Goal: Task Accomplishment & Management: Complete application form

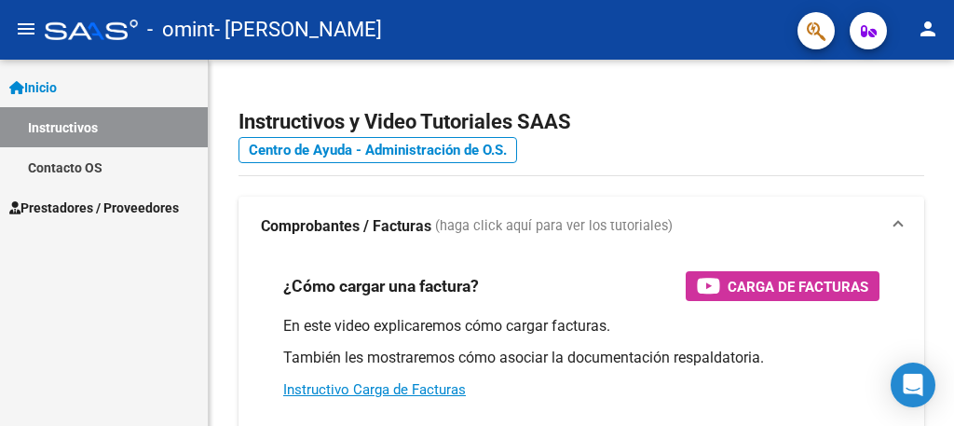
click at [131, 204] on span "Prestadores / Proveedores" at bounding box center [94, 208] width 170 height 21
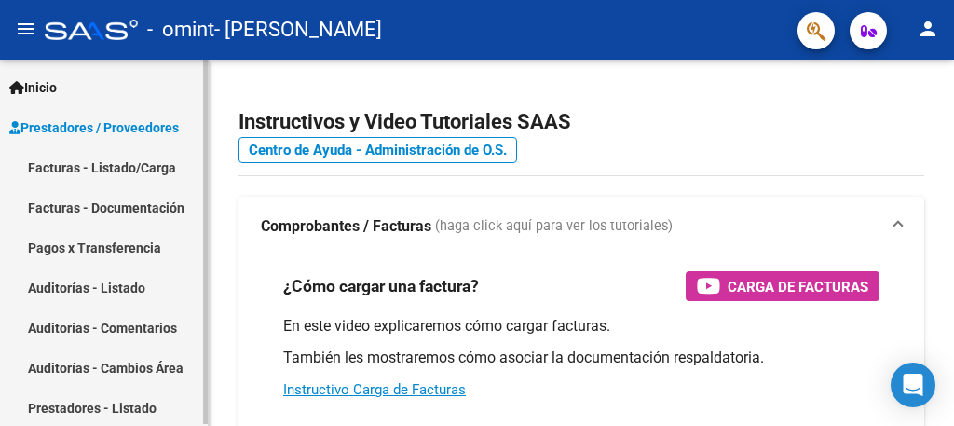
click at [140, 171] on link "Facturas - Listado/Carga" at bounding box center [104, 167] width 208 height 40
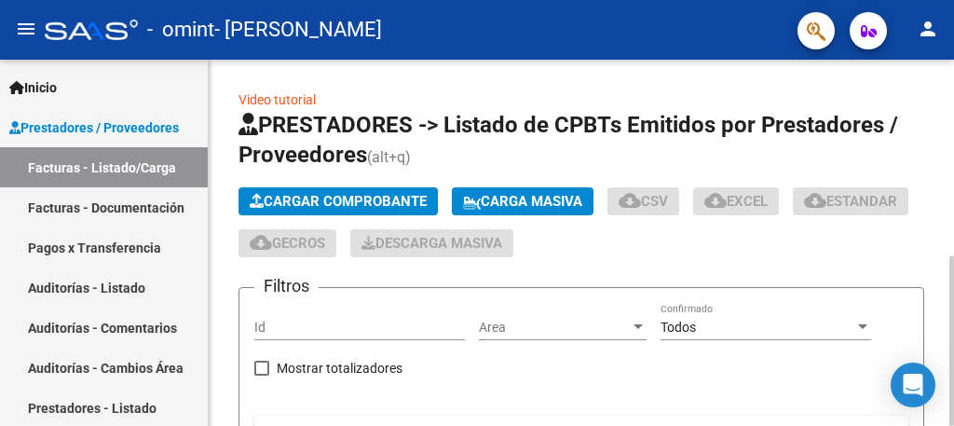
click at [358, 203] on span "Cargar Comprobante" at bounding box center [338, 201] width 177 height 17
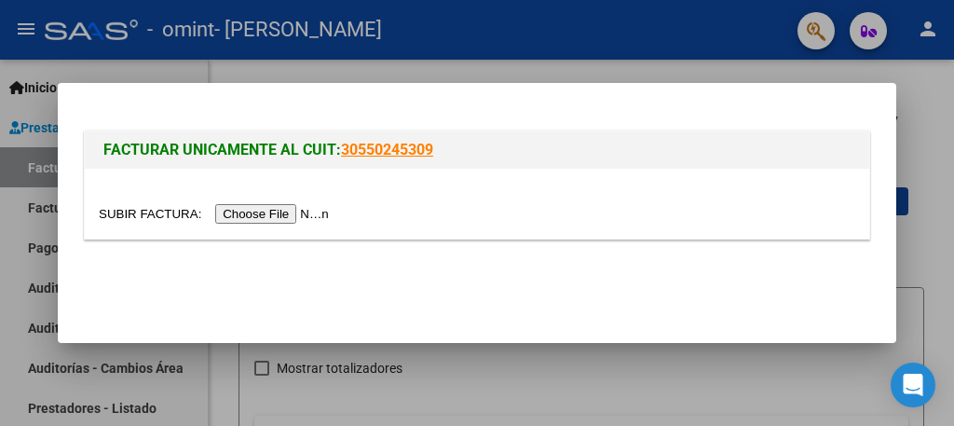
click at [306, 213] on input "file" at bounding box center [217, 214] width 236 height 20
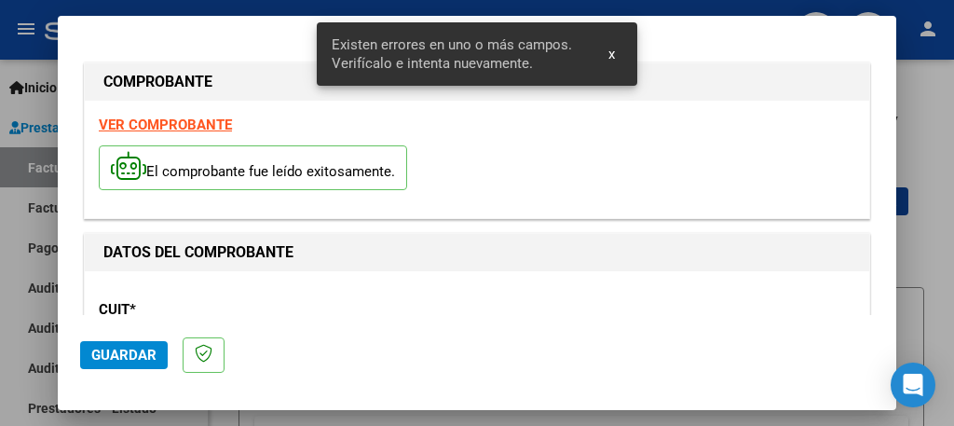
scroll to position [475, 0]
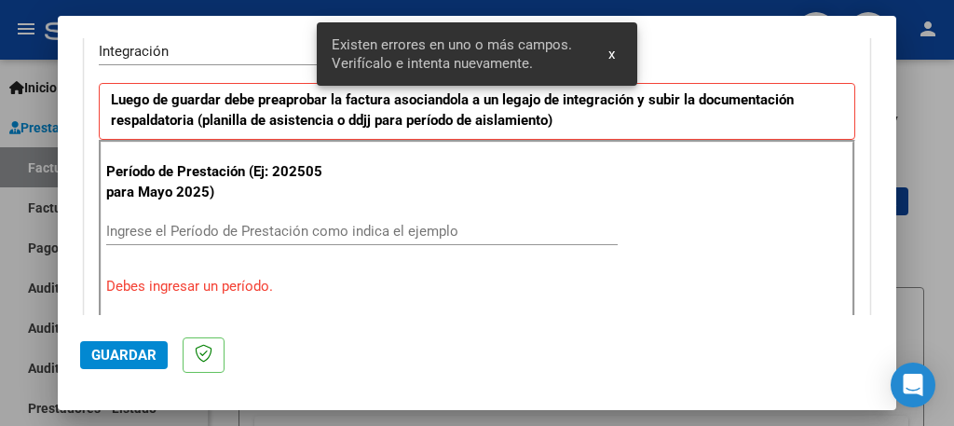
click at [336, 226] on input "Ingrese el Período de Prestación como indica el ejemplo" at bounding box center [362, 231] width 512 height 17
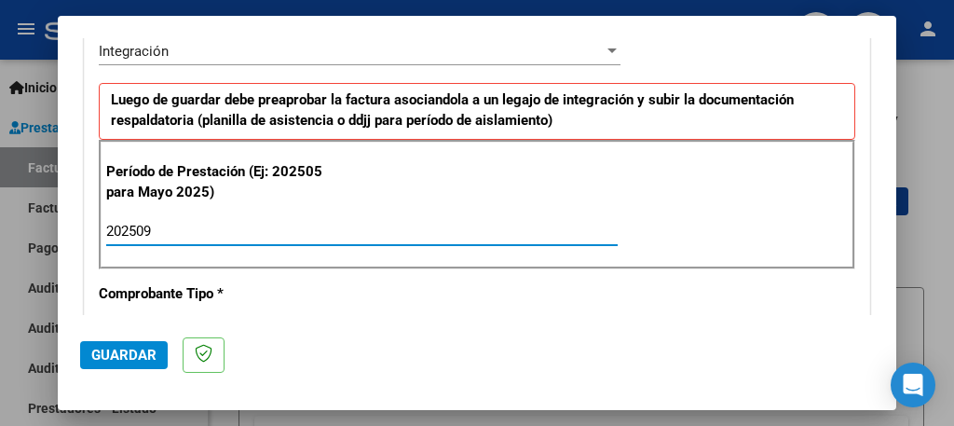
type input "202509"
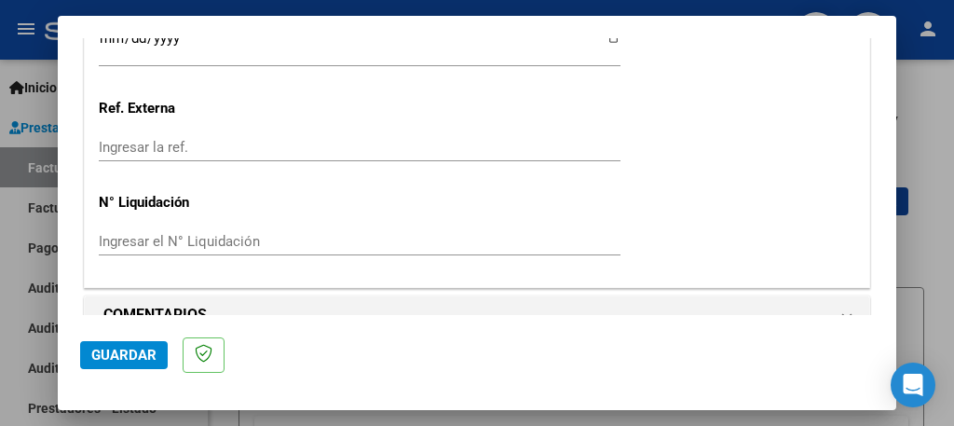
scroll to position [1397, 0]
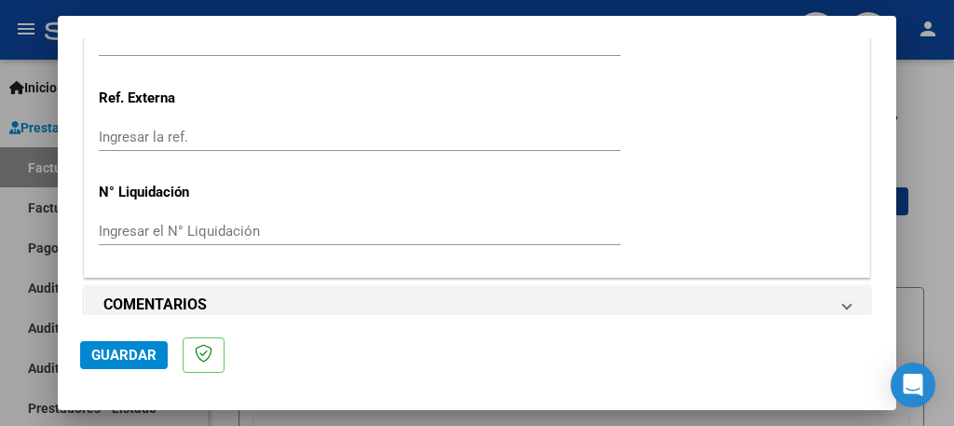
click at [125, 357] on span "Guardar" at bounding box center [123, 355] width 65 height 17
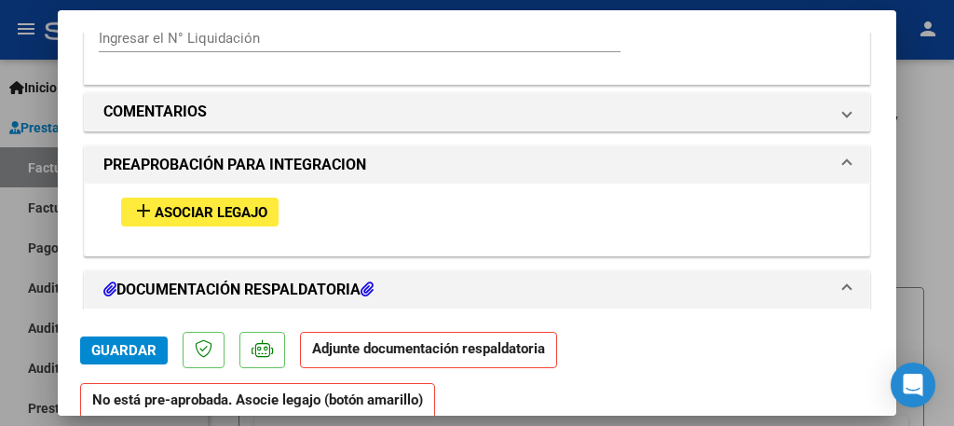
scroll to position [1566, 0]
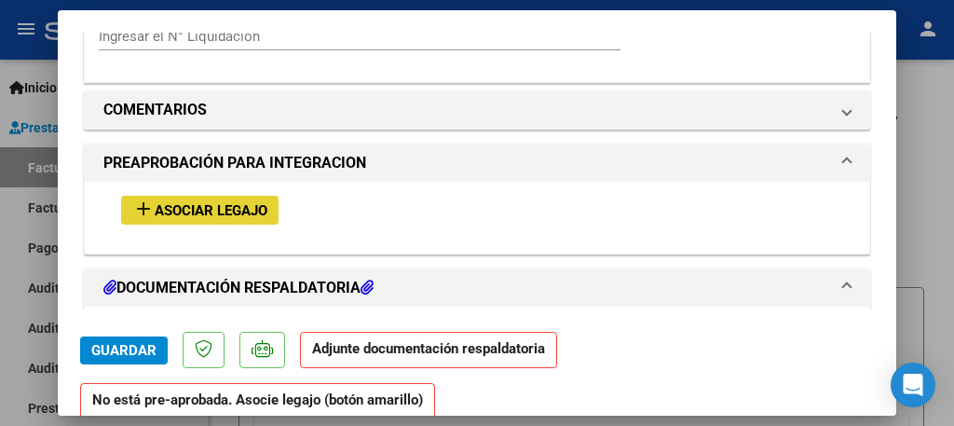
click at [249, 202] on span "Asociar Legajo" at bounding box center [211, 210] width 113 height 17
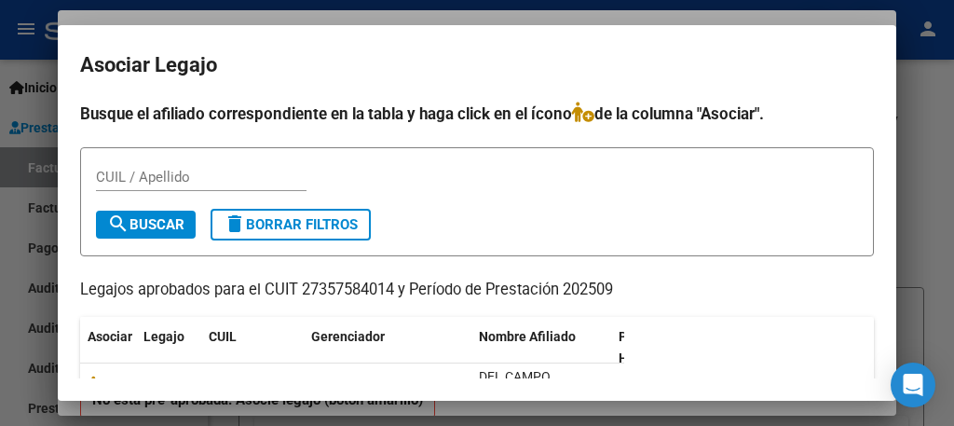
scroll to position [75, 0]
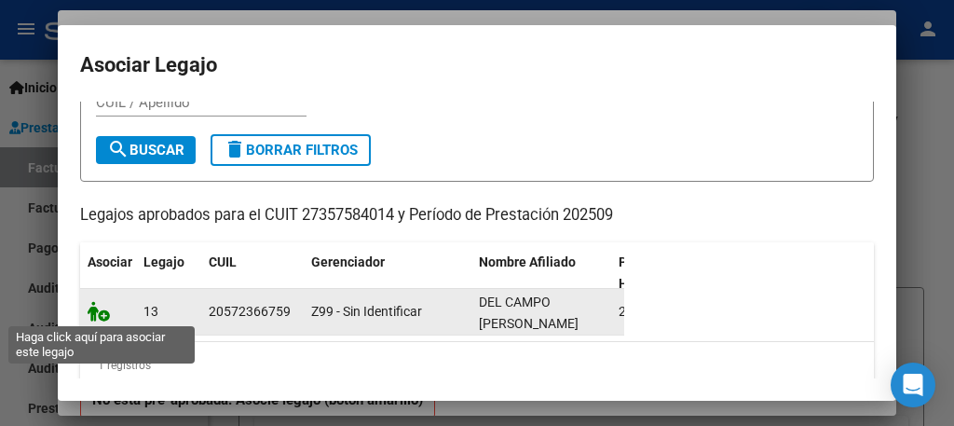
click at [105, 314] on icon at bounding box center [99, 311] width 22 height 21
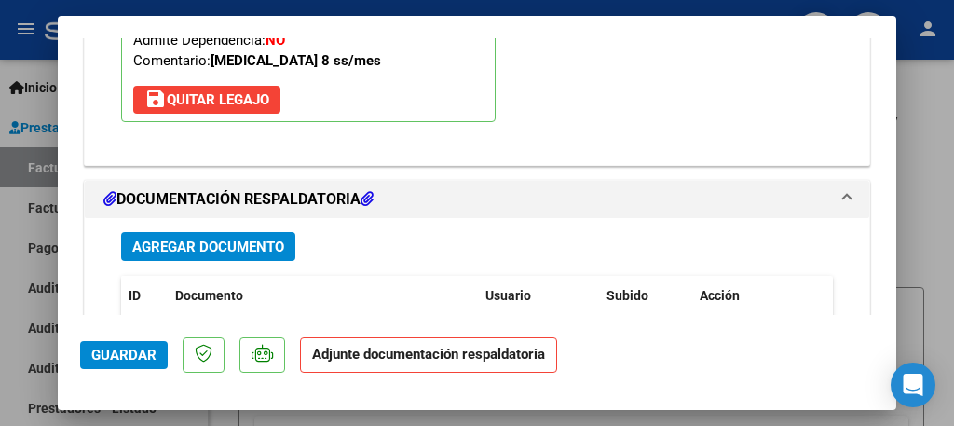
scroll to position [2062, 0]
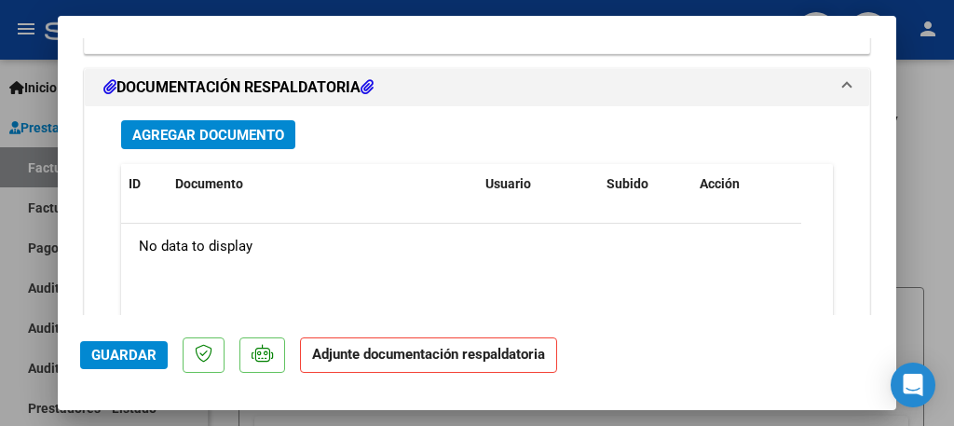
click at [199, 127] on span "Agregar Documento" at bounding box center [208, 135] width 152 height 17
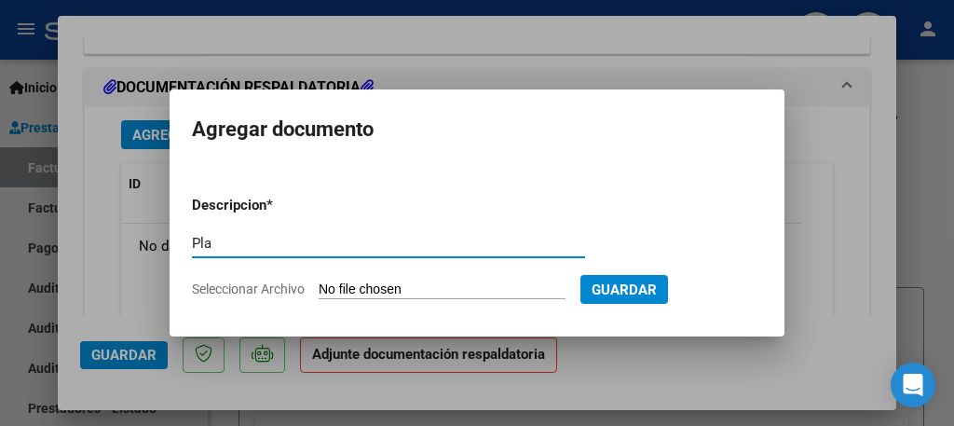
type input "Planilla de asistencia"
click at [359, 290] on input "Seleccionar Archivo" at bounding box center [442, 291] width 247 height 18
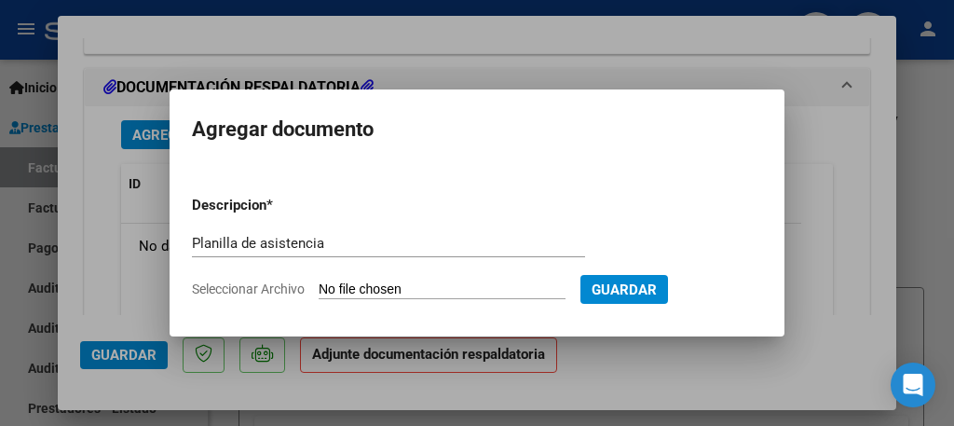
type input "C:\fakepath\Planilla Del Campo sept mt.pdf"
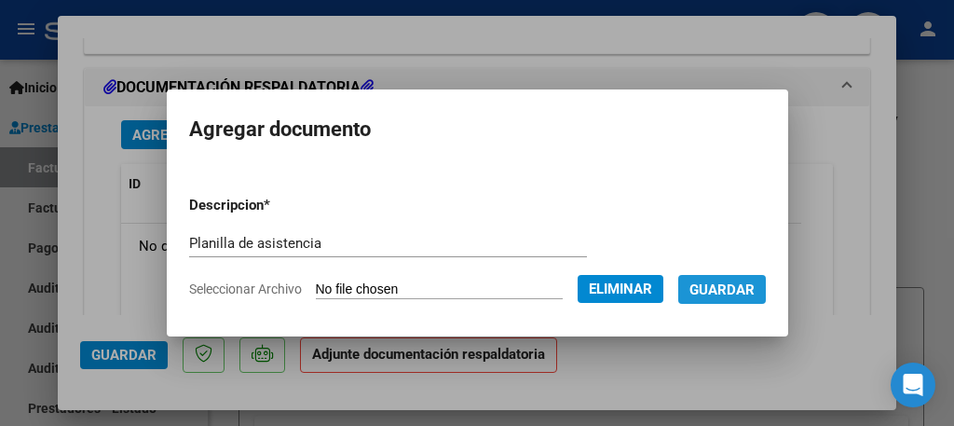
click at [719, 292] on span "Guardar" at bounding box center [722, 290] width 65 height 17
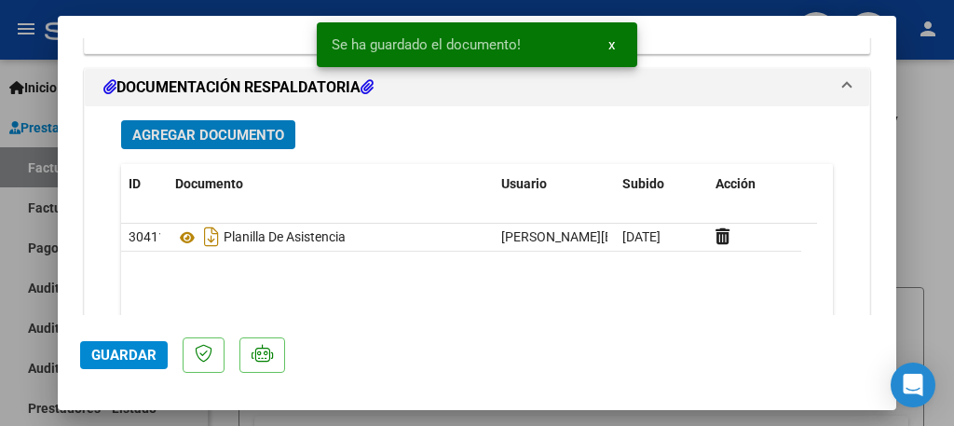
click at [128, 362] on span "Guardar" at bounding box center [123, 355] width 65 height 17
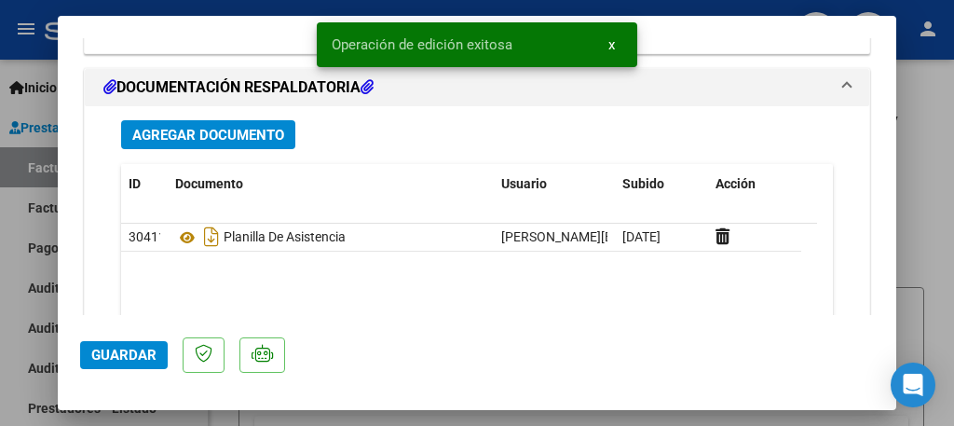
click at [128, 362] on span "Guardar" at bounding box center [123, 355] width 65 height 17
click at [21, 306] on div at bounding box center [477, 213] width 954 height 426
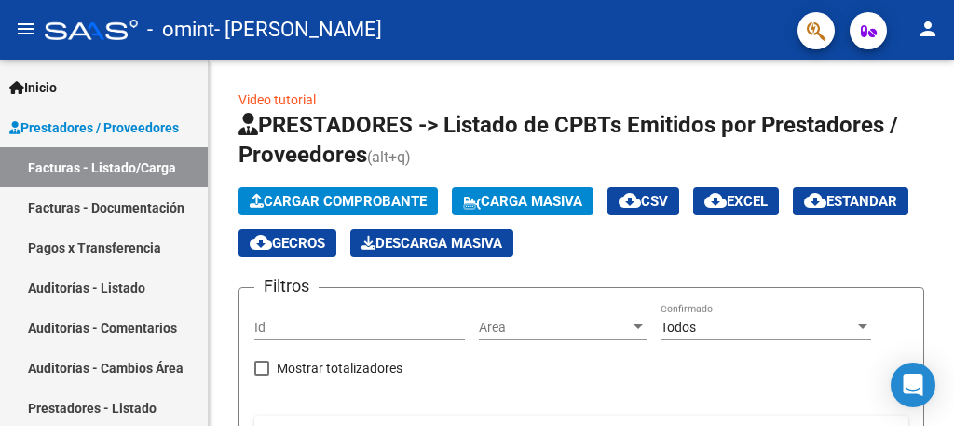
click at [927, 31] on mat-icon "person" at bounding box center [928, 29] width 22 height 22
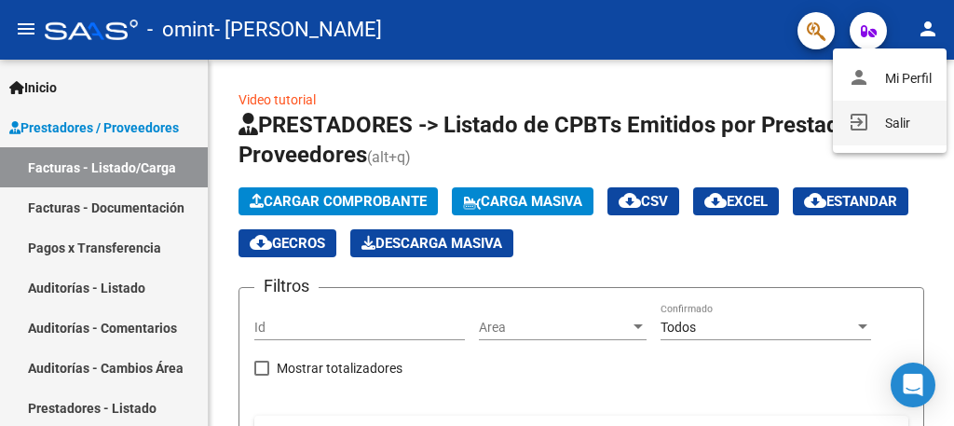
click at [900, 121] on button "exit_to_app Salir" at bounding box center [890, 123] width 114 height 45
